Goal: Task Accomplishment & Management: Manage account settings

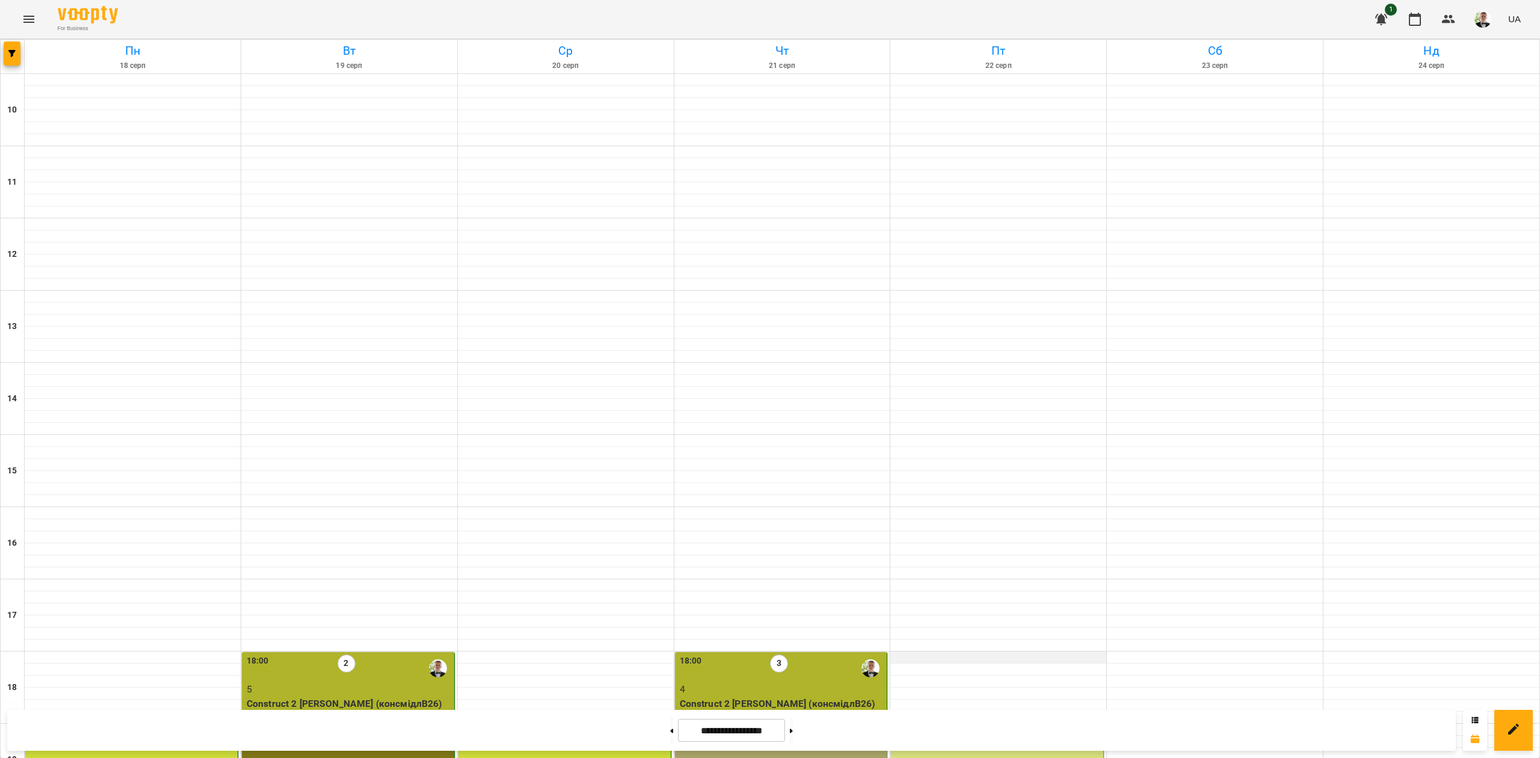
scroll to position [309, 0]
click at [794, 754] on p "8" at bounding box center [782, 761] width 205 height 14
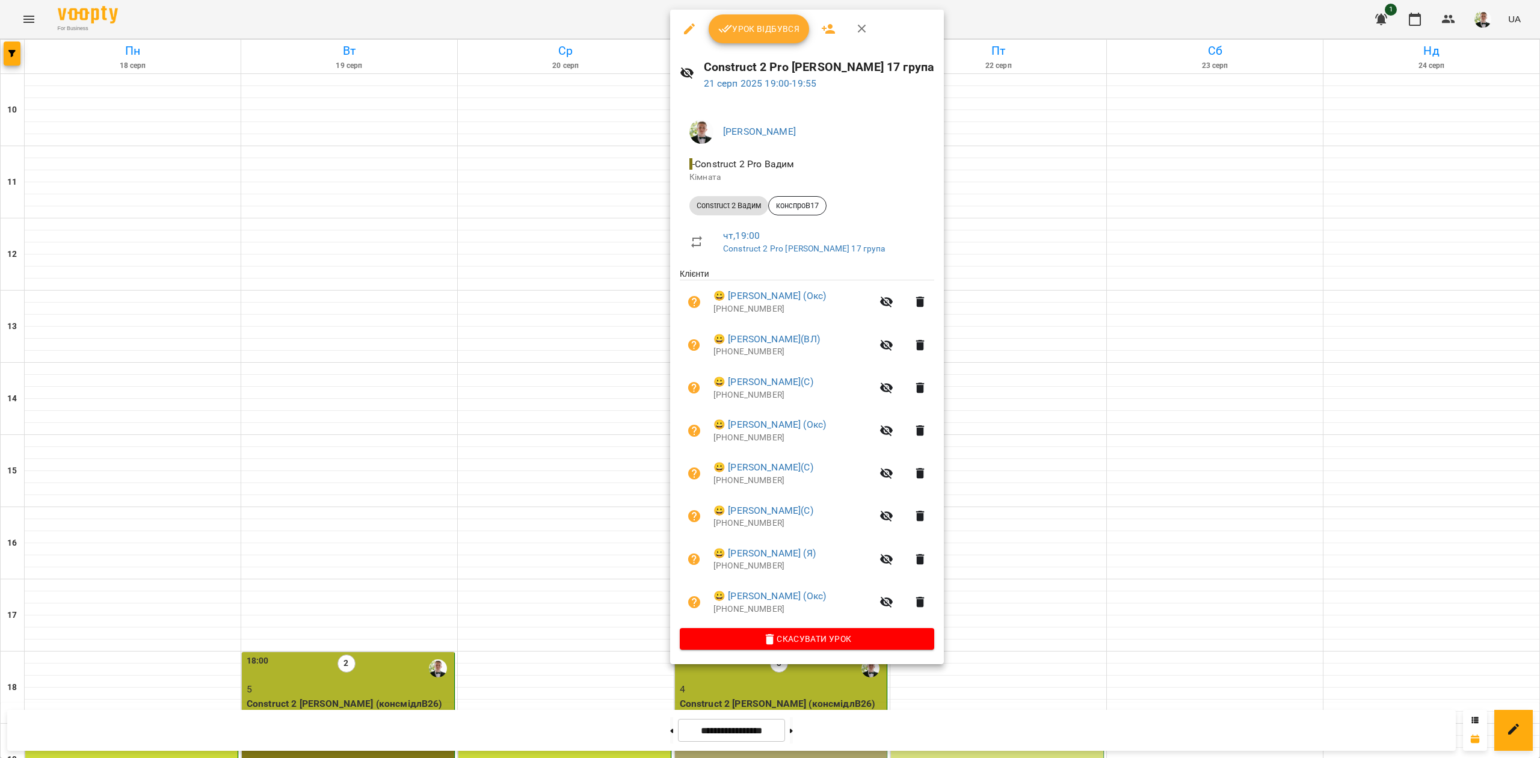
click at [745, 28] on span "Урок відбувся" at bounding box center [759, 29] width 82 height 14
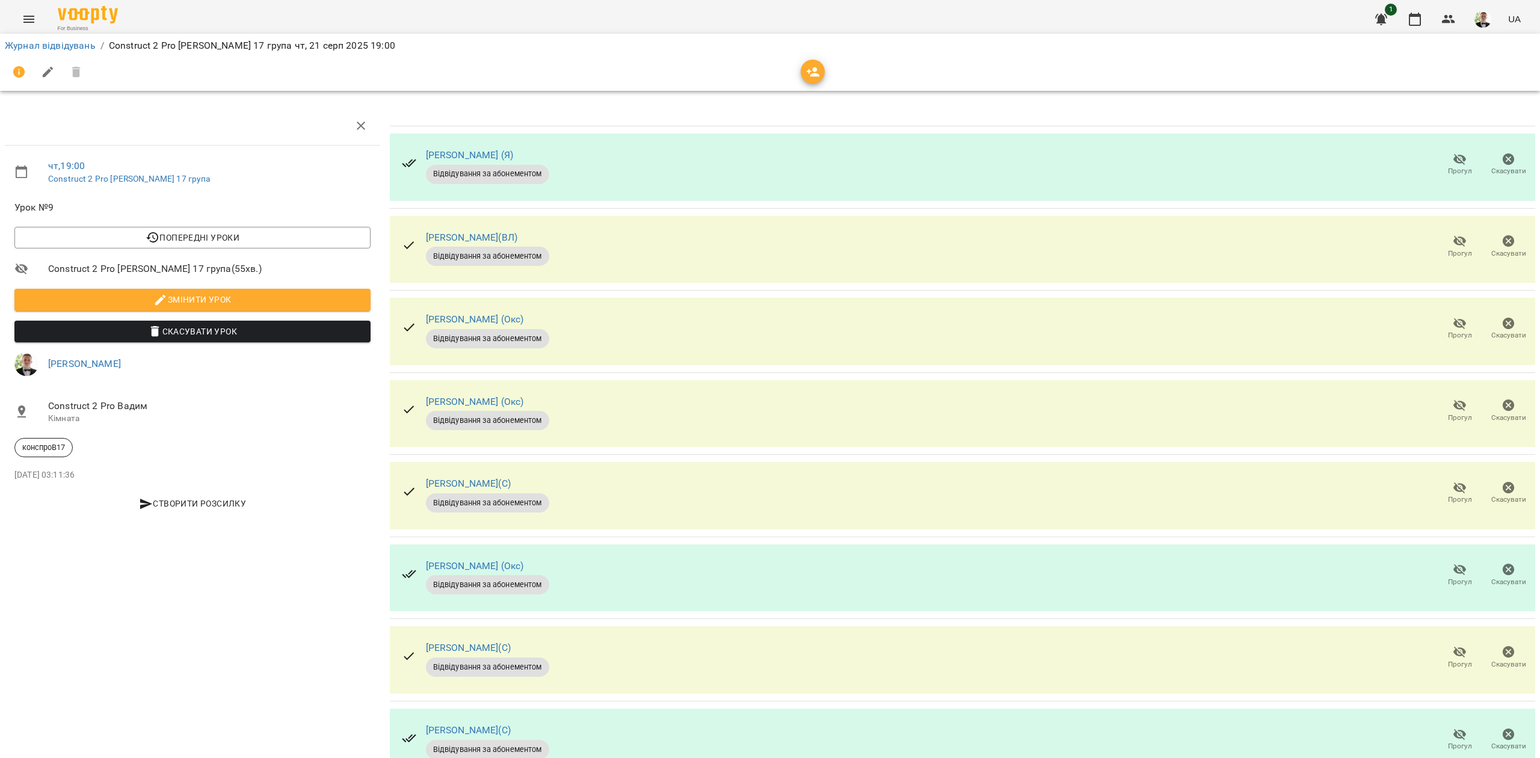
scroll to position [49, 0]
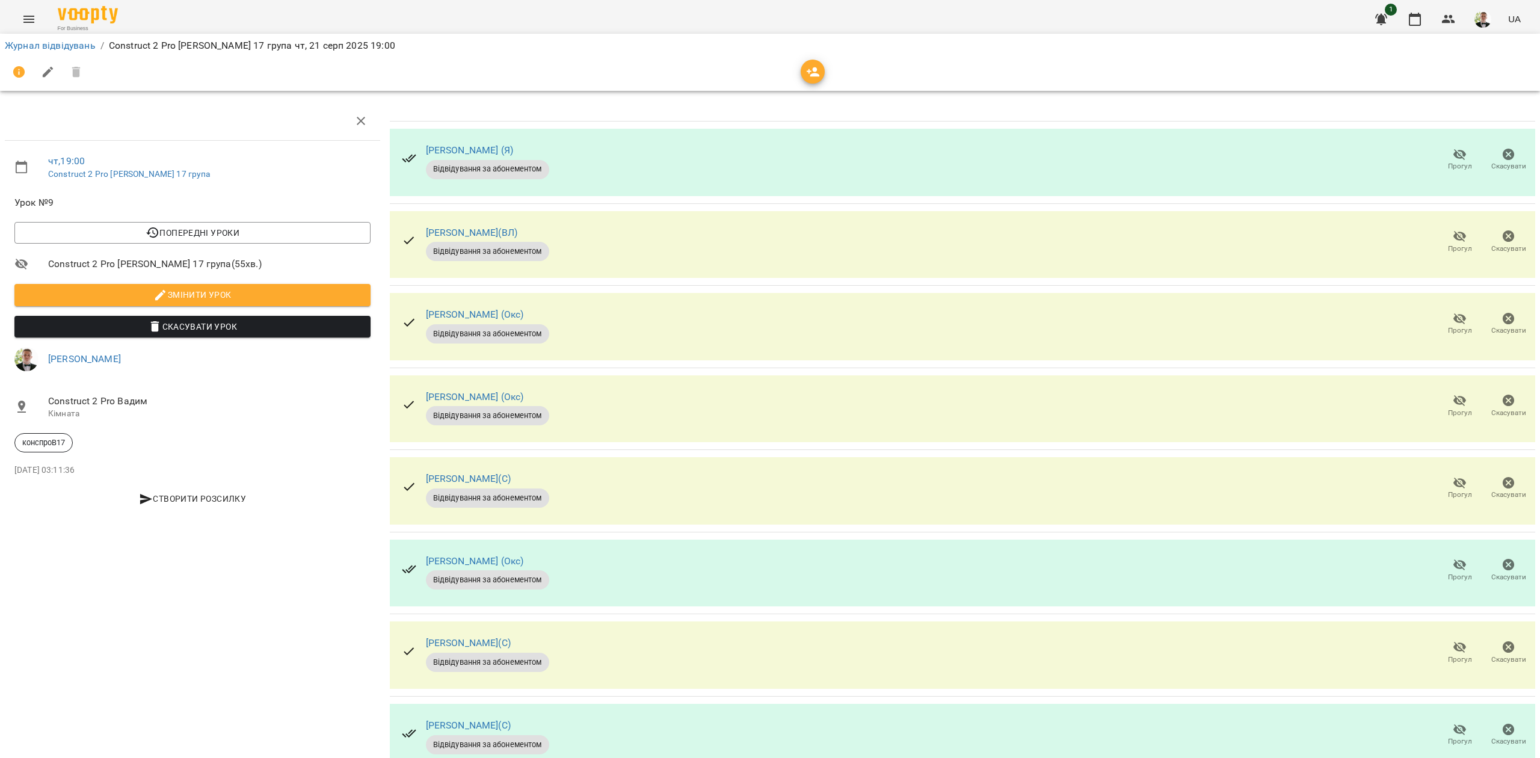
click at [1452, 640] on icon "button" at bounding box center [1459, 647] width 14 height 14
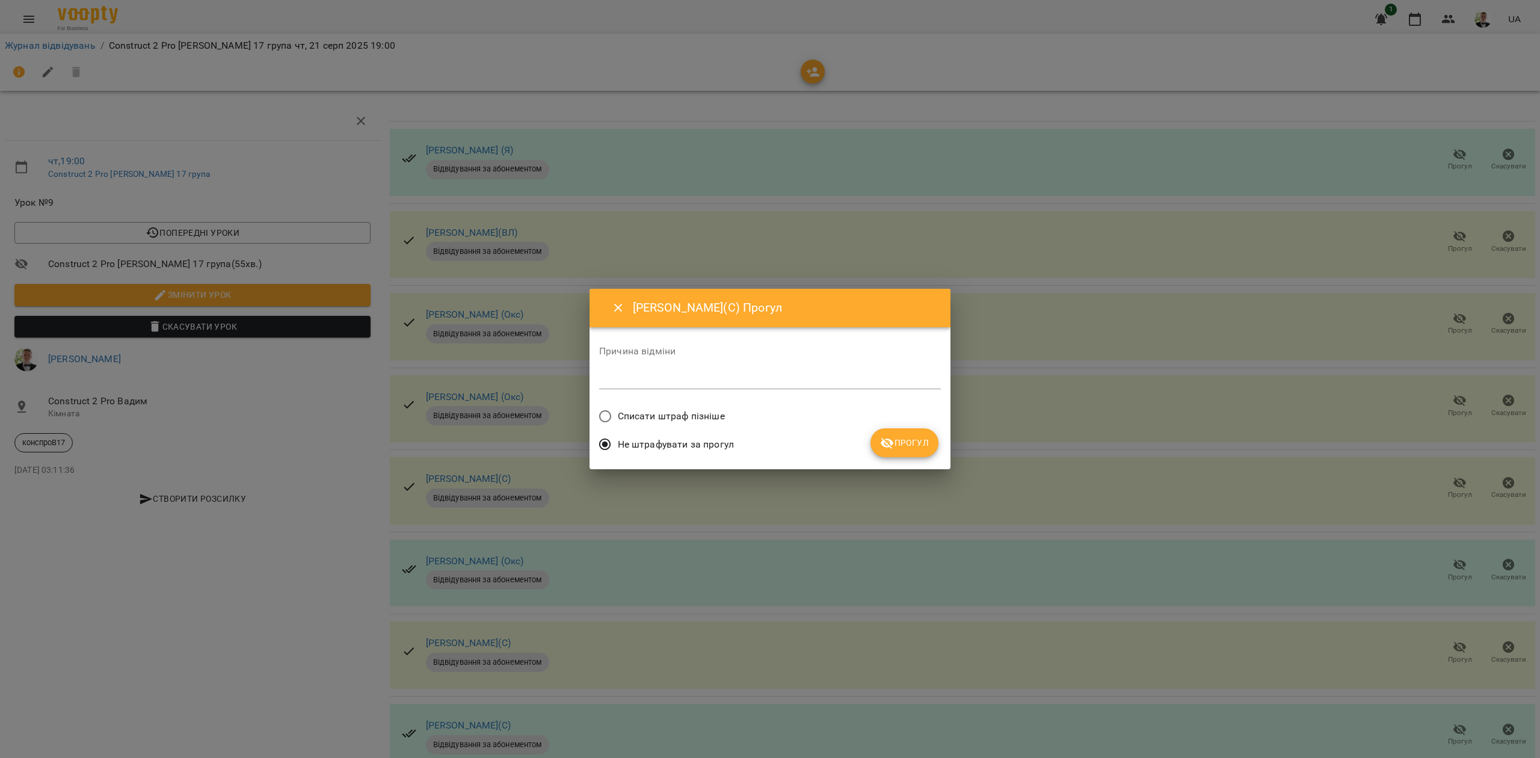
click at [689, 422] on span "Списати штраф пізніше" at bounding box center [671, 416] width 107 height 14
click at [915, 453] on button "Прогул" at bounding box center [904, 442] width 68 height 29
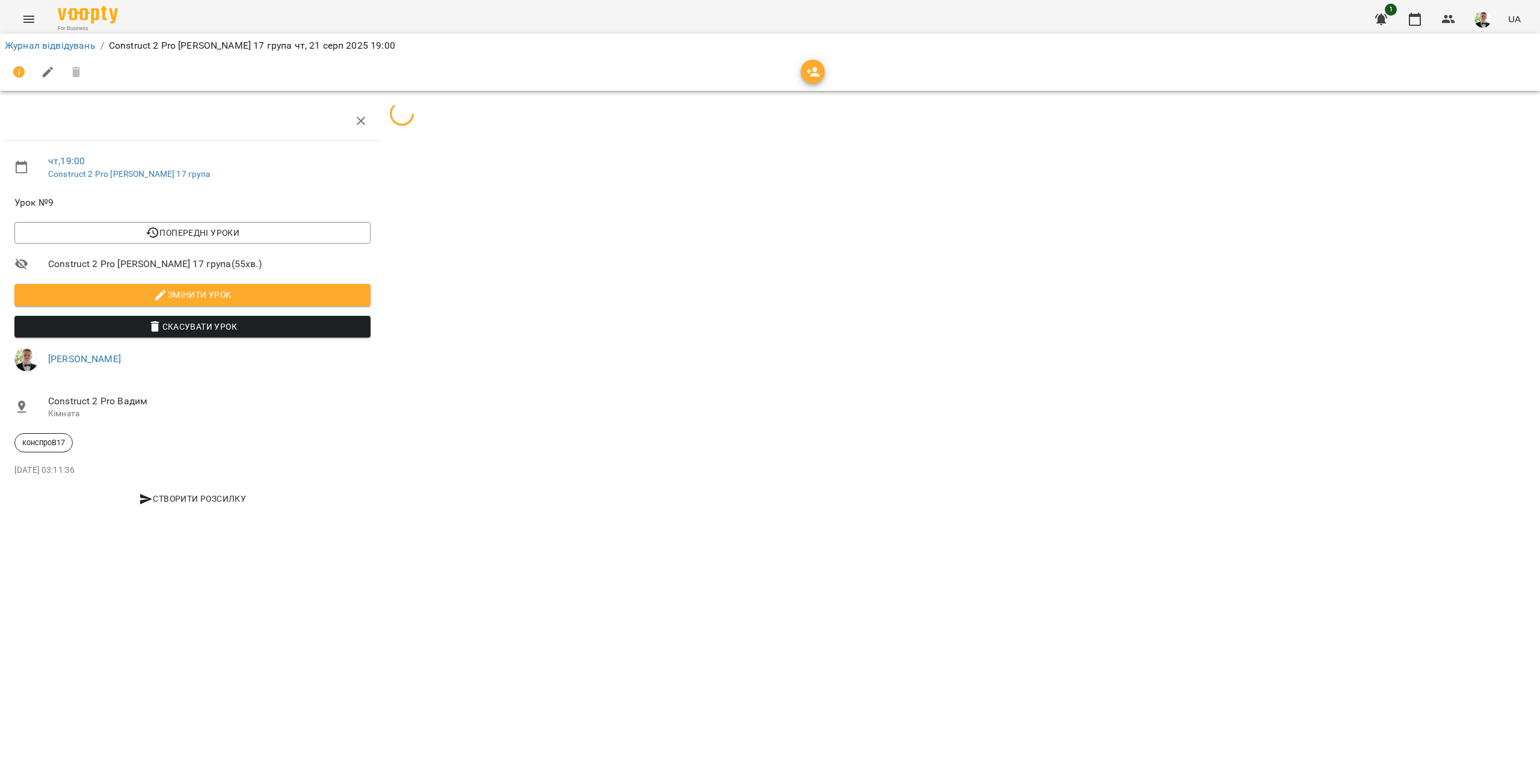
scroll to position [0, 0]
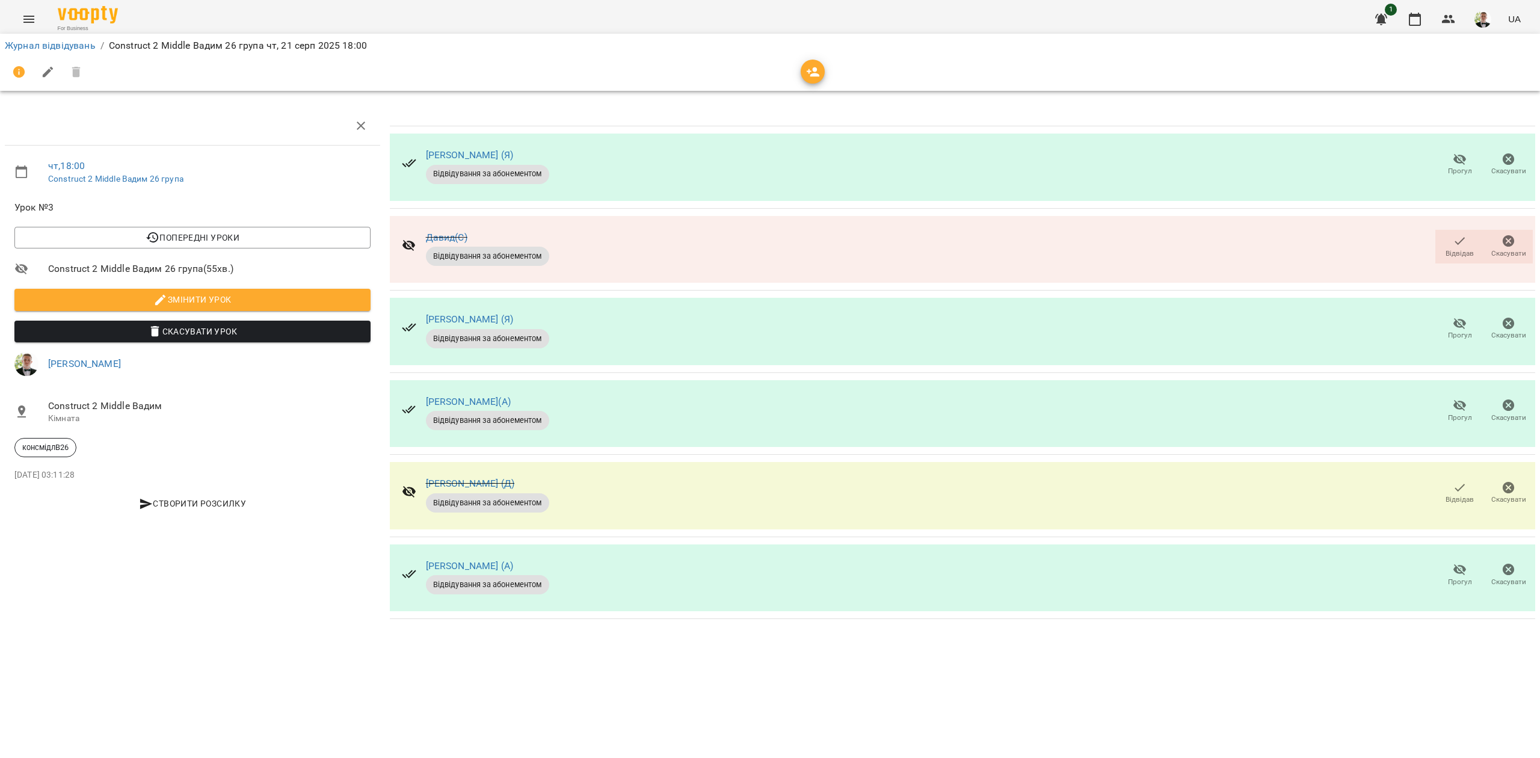
drag, startPoint x: 53, startPoint y: 46, endPoint x: 162, endPoint y: 34, distance: 110.2
click at [53, 46] on link "Журнал відвідувань" at bounding box center [50, 45] width 91 height 11
